Goal: Task Accomplishment & Management: Use online tool/utility

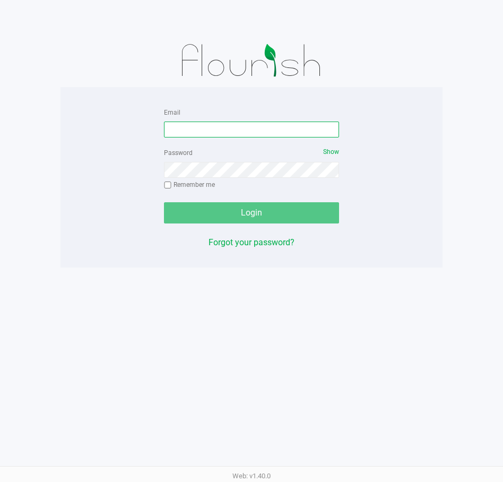
click at [249, 136] on input "Email" at bounding box center [251, 129] width 175 height 16
type input "[EMAIL_ADDRESS][DOMAIN_NAME]"
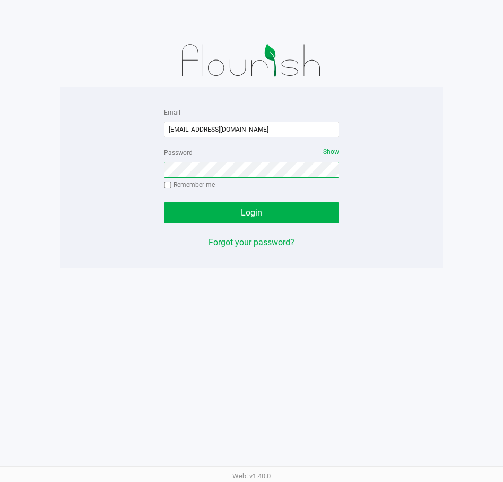
click at [164, 202] on button "Login" at bounding box center [251, 212] width 175 height 21
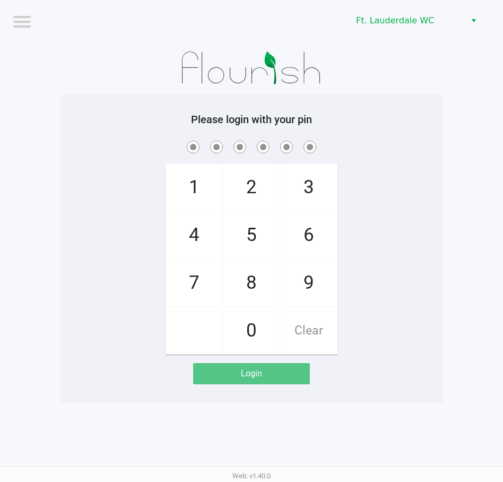
click at [407, 108] on div "Please login with your pin 1 4 7 2 5 8 0 3 6 9 Clear Login" at bounding box center [251, 248] width 382 height 308
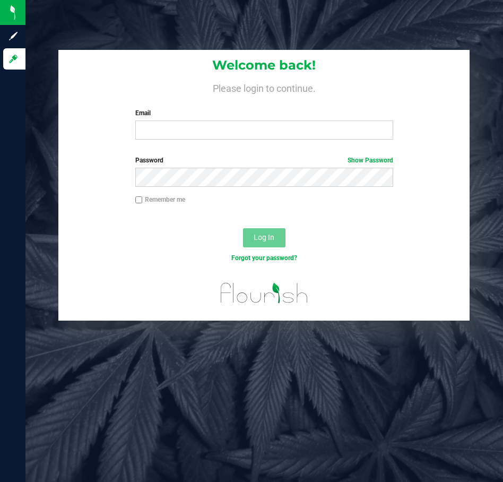
click at [169, 146] on div "Welcome back! Please login to continue. Email Required Please format your email…" at bounding box center [263, 99] width 411 height 98
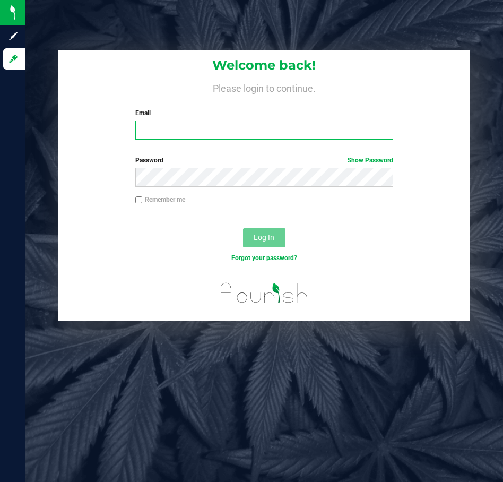
click at [175, 135] on input "Email" at bounding box center [264, 129] width 258 height 19
